Goal: Task Accomplishment & Management: Manage account settings

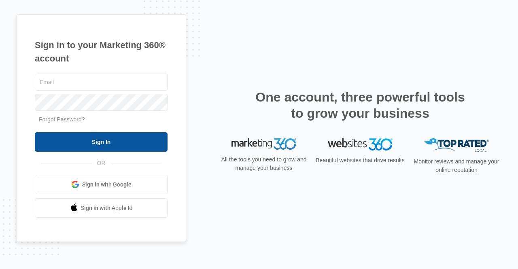
type input "[PERSON_NAME][EMAIL_ADDRESS][DOMAIN_NAME]"
click at [97, 136] on input "Sign In" at bounding box center [101, 141] width 133 height 19
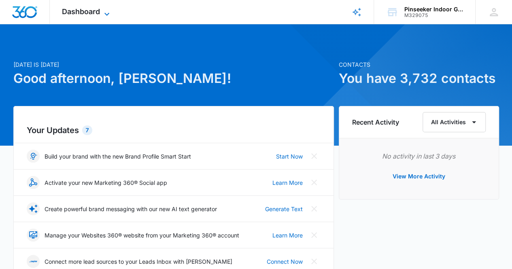
click at [102, 10] on icon at bounding box center [107, 14] width 10 height 10
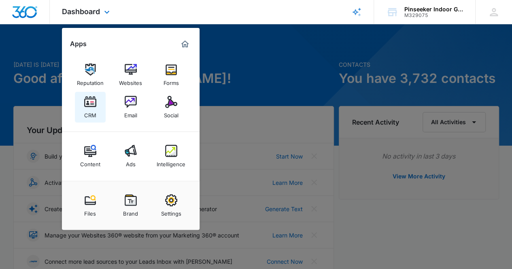
click at [95, 102] on img at bounding box center [90, 102] width 12 height 12
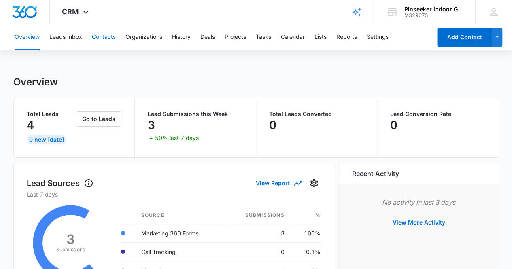
click at [96, 38] on button "Contacts" at bounding box center [104, 37] width 24 height 26
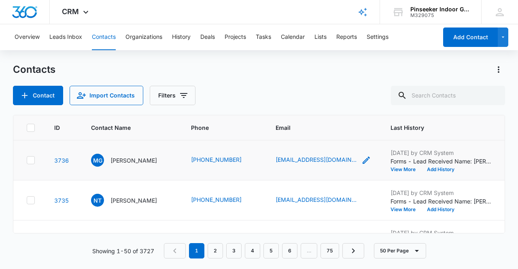
click at [361, 163] on icon "Email - Libelle39@gmail.com - Select to Edit Field" at bounding box center [366, 160] width 10 height 10
click at [122, 148] on td "MG [PERSON_NAME]" at bounding box center [131, 160] width 100 height 40
click at [55, 159] on link "3736" at bounding box center [61, 160] width 15 height 7
click at [418, 209] on button "View More" at bounding box center [405, 209] width 31 height 5
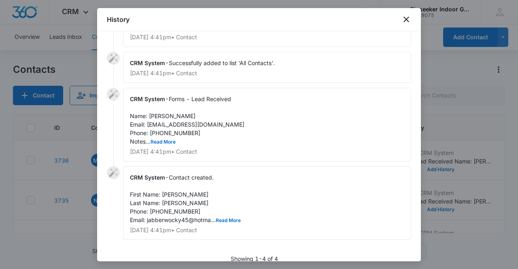
scroll to position [35, 0]
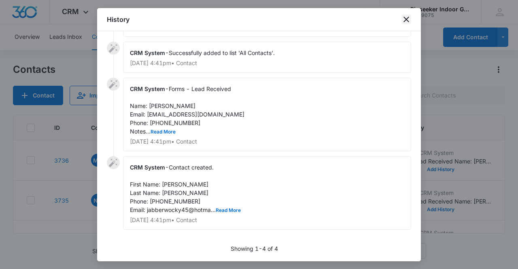
click at [406, 15] on div "History" at bounding box center [259, 19] width 324 height 23
click at [406, 19] on icon "close" at bounding box center [406, 20] width 6 height 6
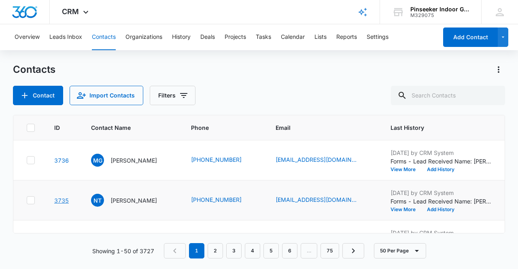
click at [62, 197] on link "3735" at bounding box center [61, 200] width 15 height 7
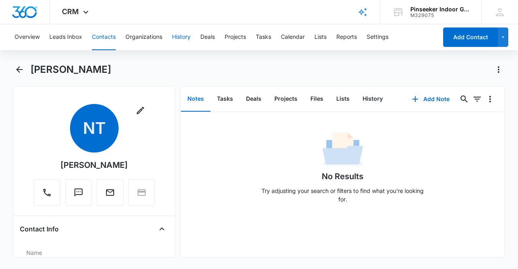
click at [178, 36] on button "History" at bounding box center [181, 37] width 19 height 26
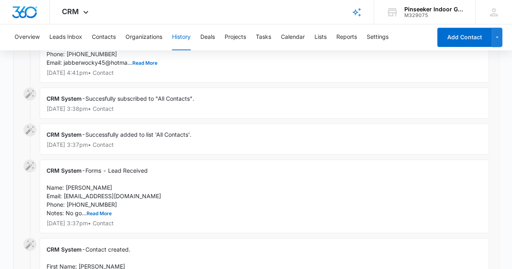
scroll to position [532, 0]
click at [149, 193] on div "CRM System - Forms - Lead Received Name: [PERSON_NAME] Email: [EMAIL_ADDRESS][D…" at bounding box center [264, 196] width 449 height 74
click at [101, 210] on button "Read More" at bounding box center [99, 212] width 25 height 5
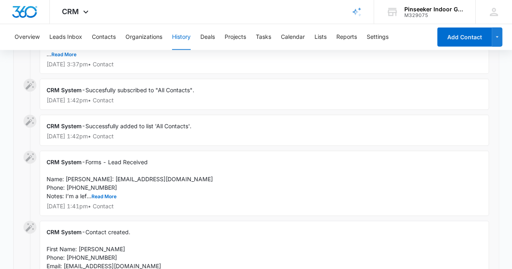
scroll to position [816, 0]
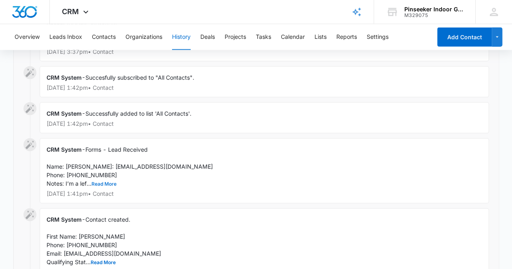
click at [110, 187] on button "Read More" at bounding box center [103, 184] width 25 height 5
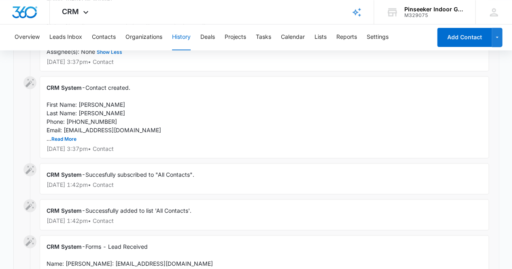
scroll to position [694, 0]
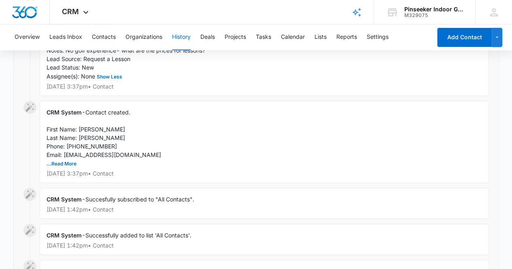
click at [109, 129] on div "CRM System - Contact created. First Name: [PERSON_NAME] Last Name: [PERSON_NAME…" at bounding box center [264, 142] width 449 height 82
click at [56, 161] on button "Read More" at bounding box center [63, 163] width 25 height 5
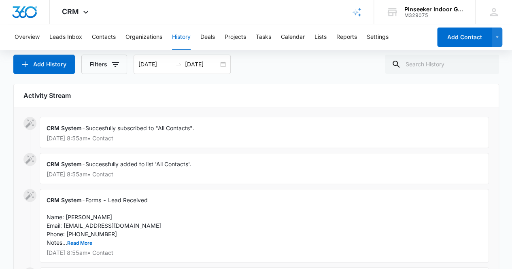
scroll to position [0, 0]
